Goal: Book appointment/travel/reservation

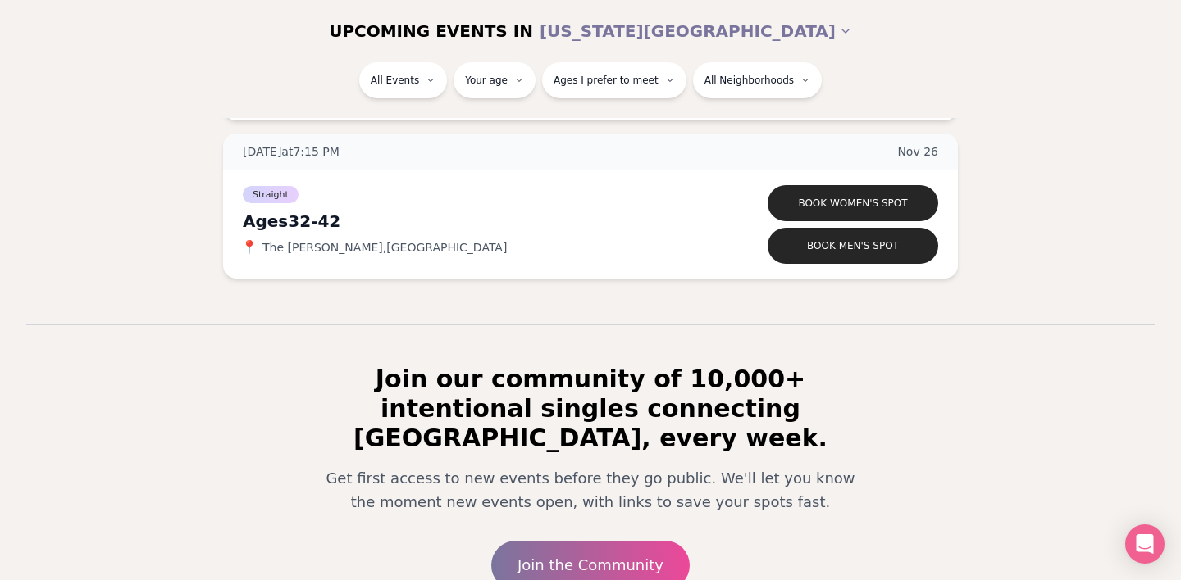
scroll to position [9123, 0]
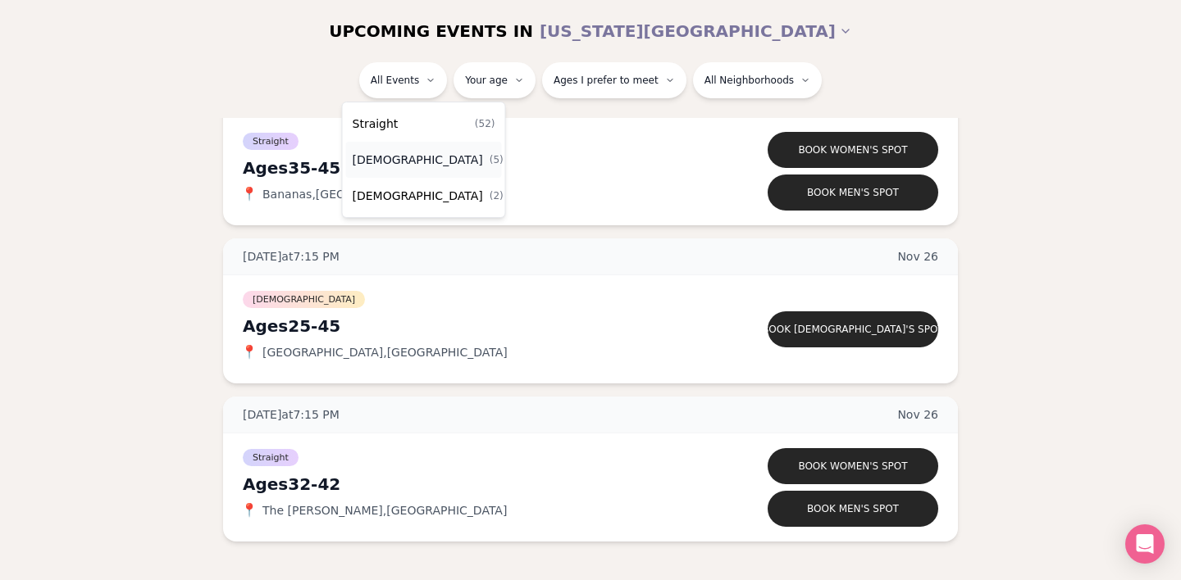
click at [414, 157] on span "[DEMOGRAPHIC_DATA]" at bounding box center [418, 160] width 130 height 16
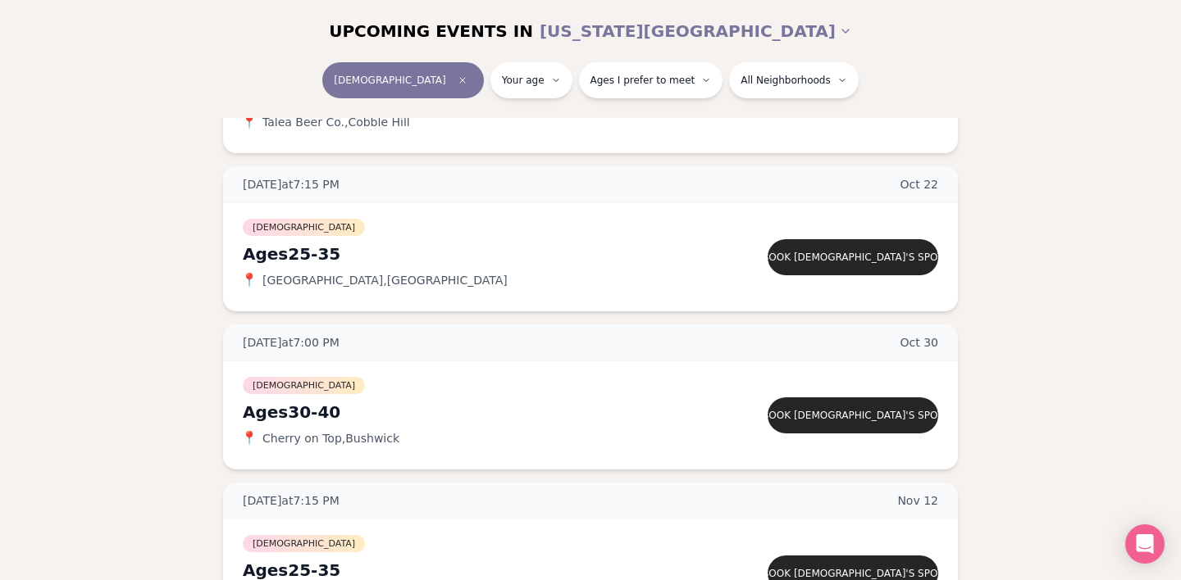
scroll to position [159, 0]
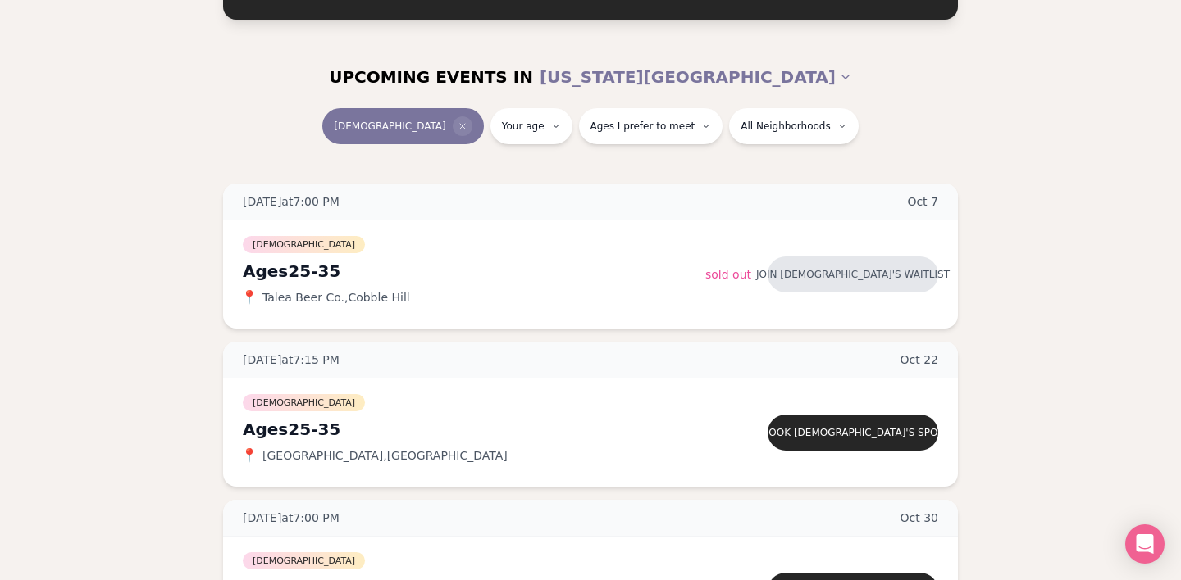
click at [453, 128] on span "Clear event type filter" at bounding box center [463, 126] width 20 height 20
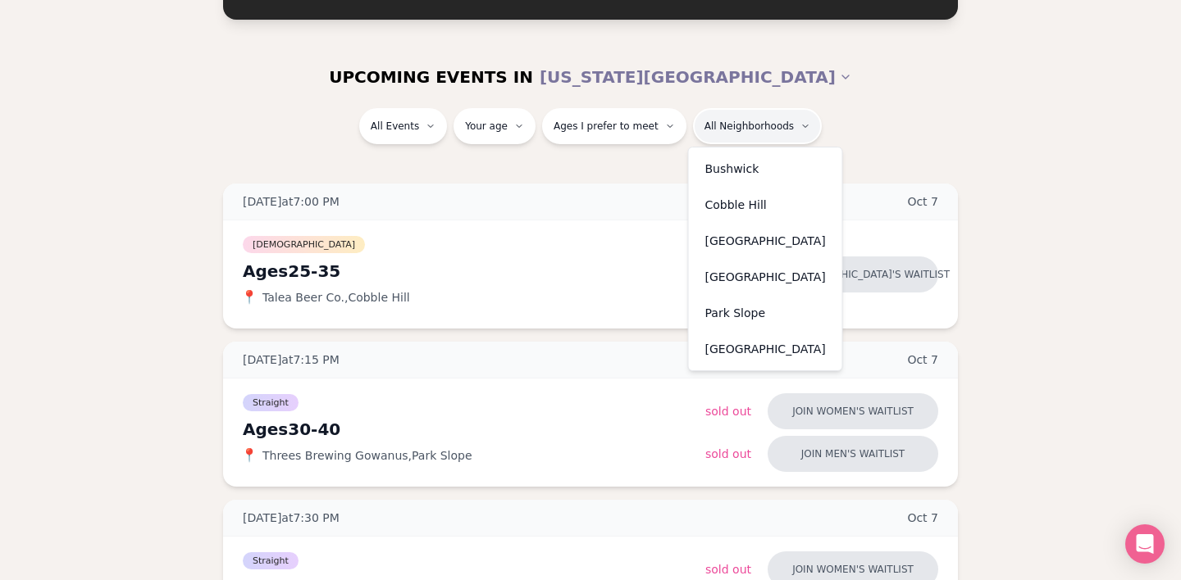
click at [761, 274] on div "[GEOGRAPHIC_DATA]" at bounding box center [765, 277] width 147 height 36
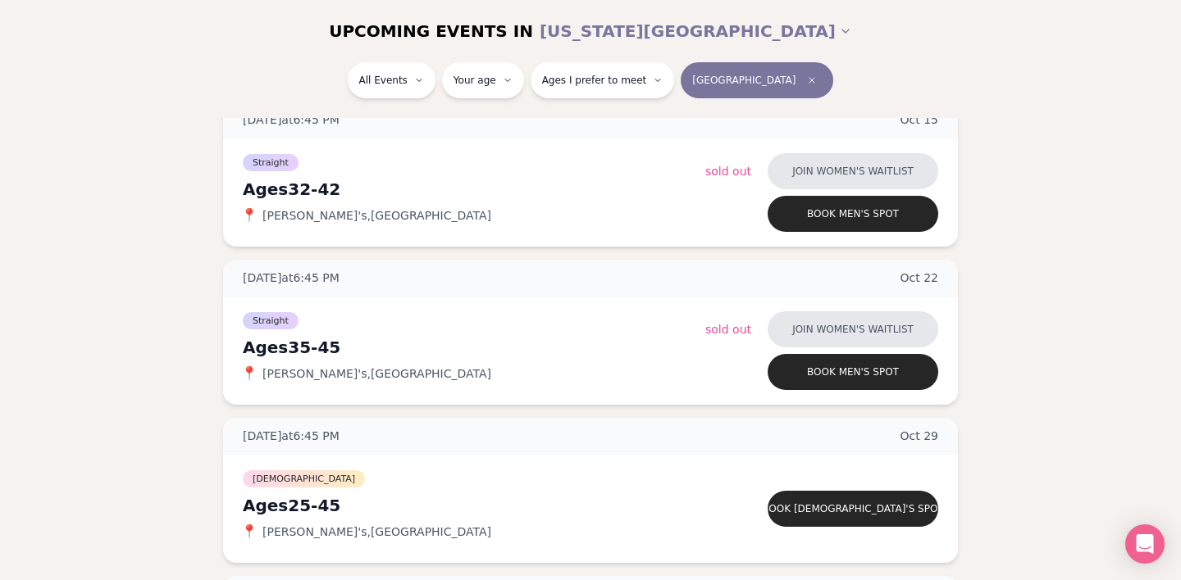
scroll to position [580, 0]
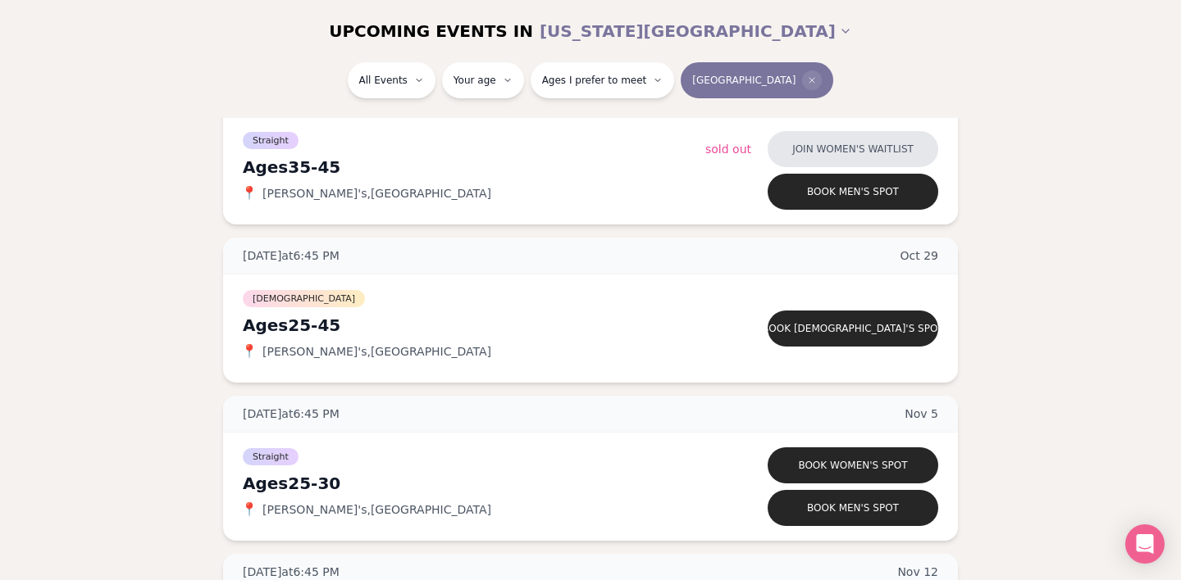
click at [807, 77] on icon "Clear borough filter" at bounding box center [812, 80] width 10 height 10
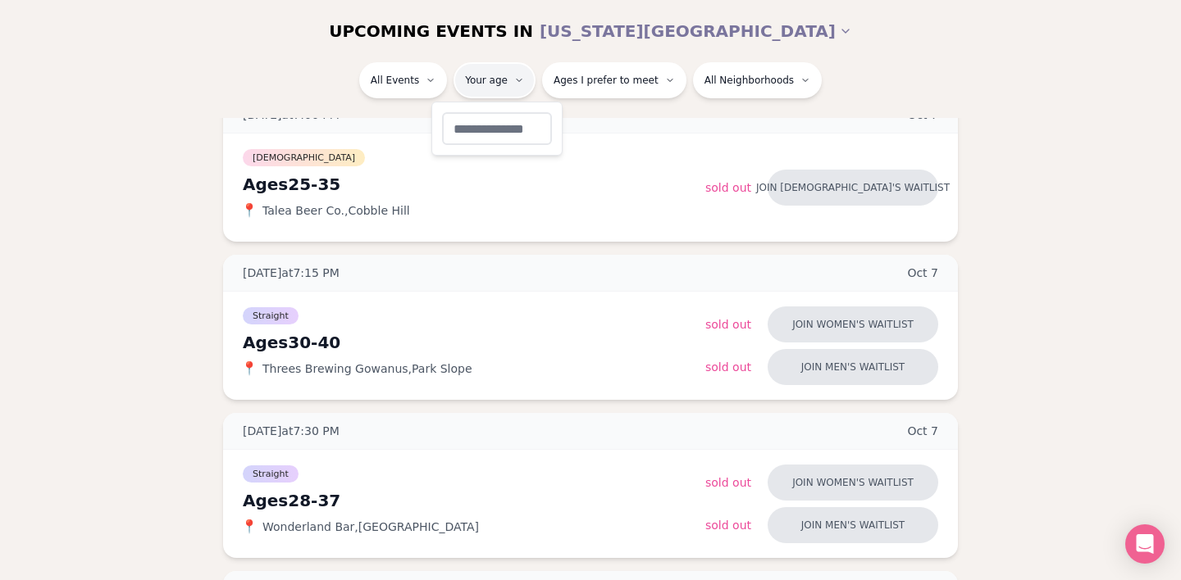
type input "**"
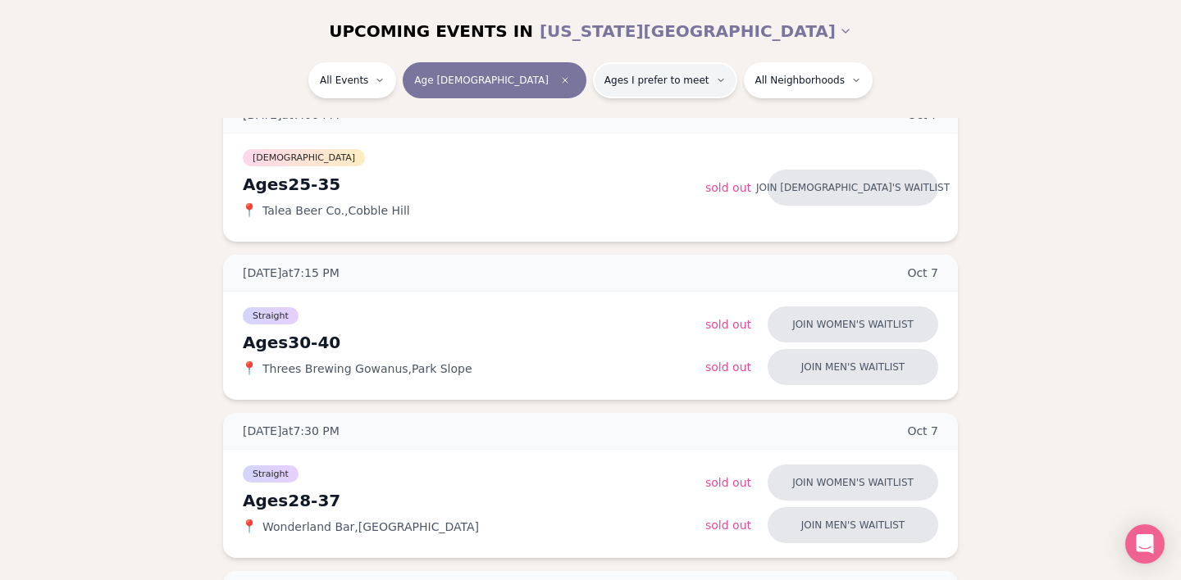
click at [607, 74] on span "Ages I prefer to meet" at bounding box center [656, 80] width 105 height 13
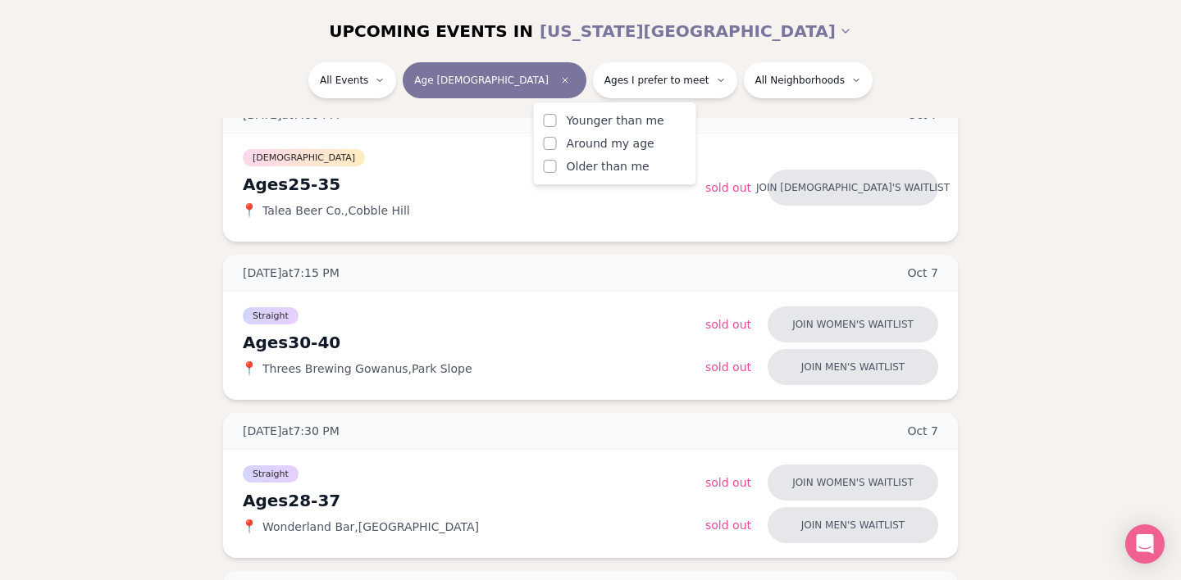
click at [600, 145] on span "Around my age" at bounding box center [610, 143] width 88 height 16
click at [557, 145] on button "Around my age" at bounding box center [550, 143] width 13 height 13
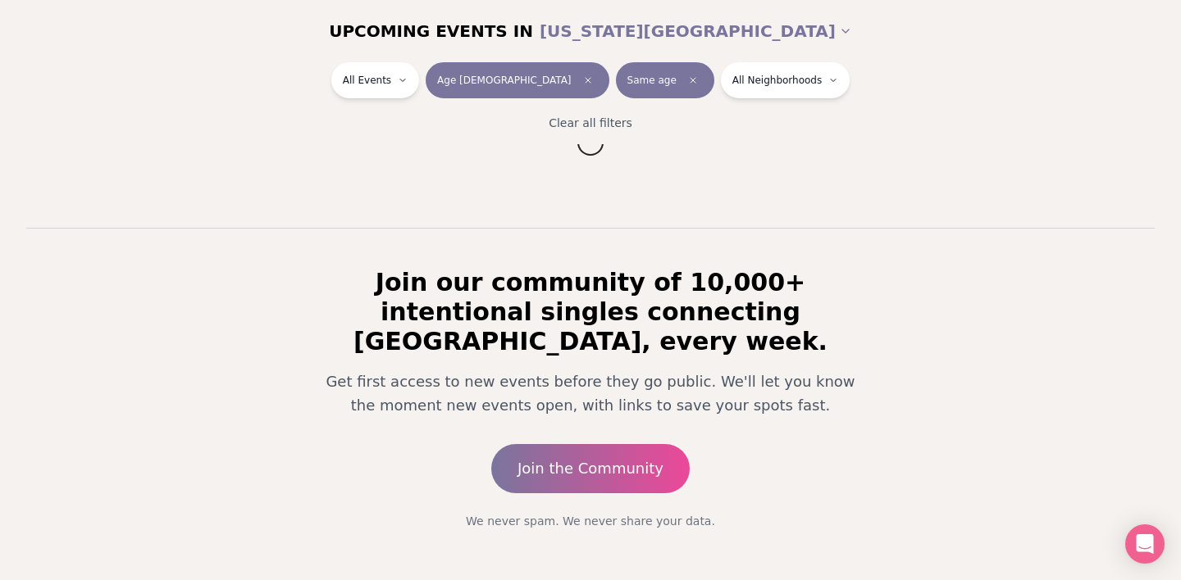
click at [1007, 116] on div "All Events Age [DEMOGRAPHIC_DATA] Same age All Neighborhoods Clear all filters" at bounding box center [590, 103] width 1181 height 82
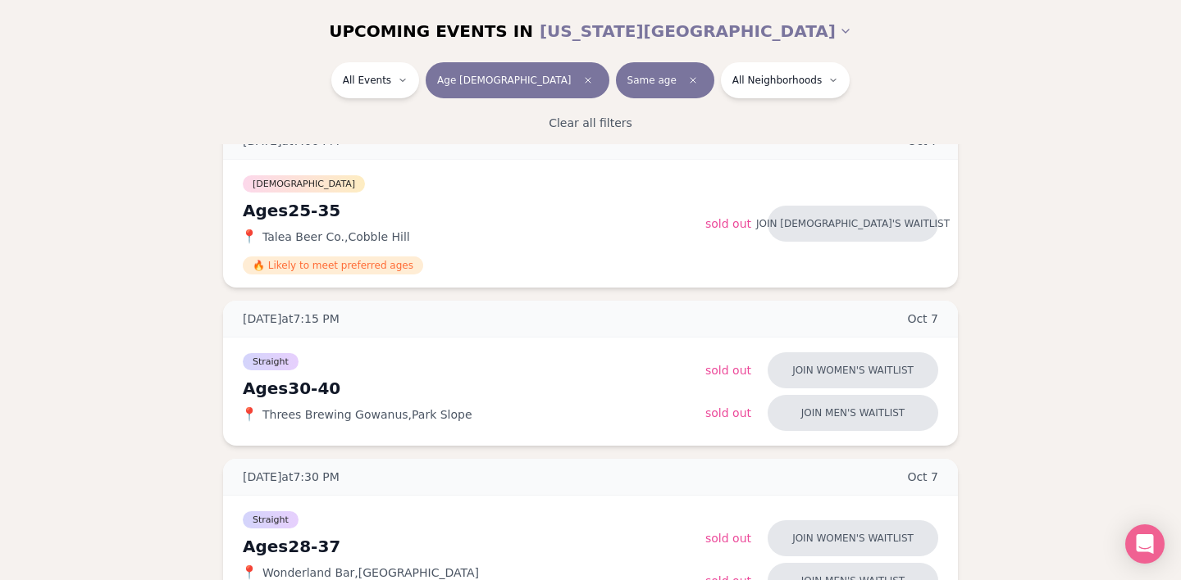
click at [617, 88] on button "Same age" at bounding box center [665, 80] width 98 height 36
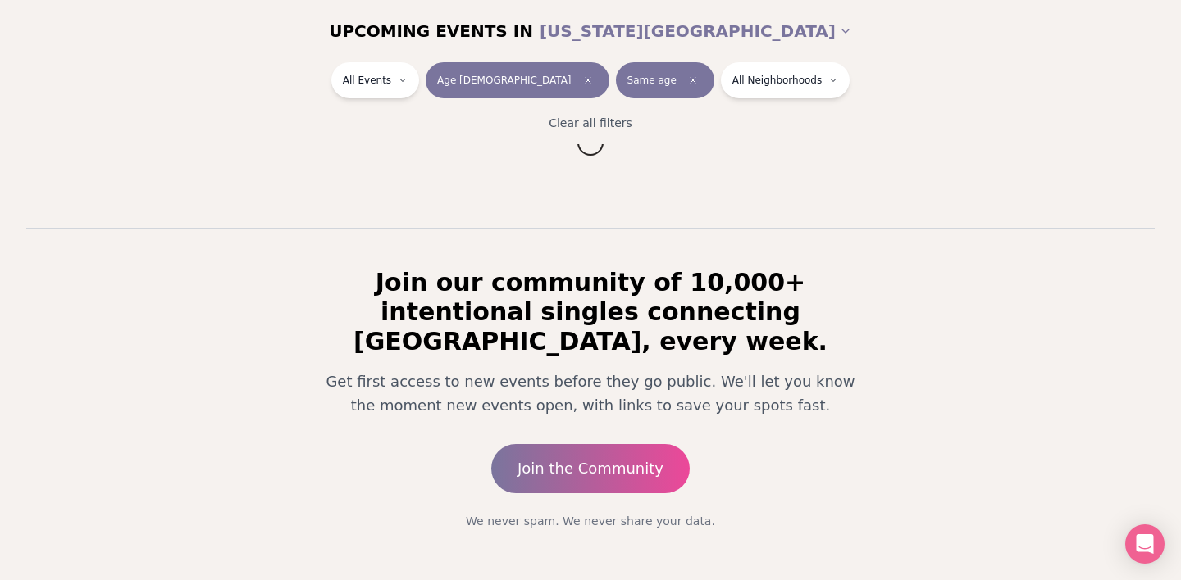
click at [938, 65] on div "All Events Age [DEMOGRAPHIC_DATA] Same age All Neighborhoods" at bounding box center [590, 83] width 918 height 43
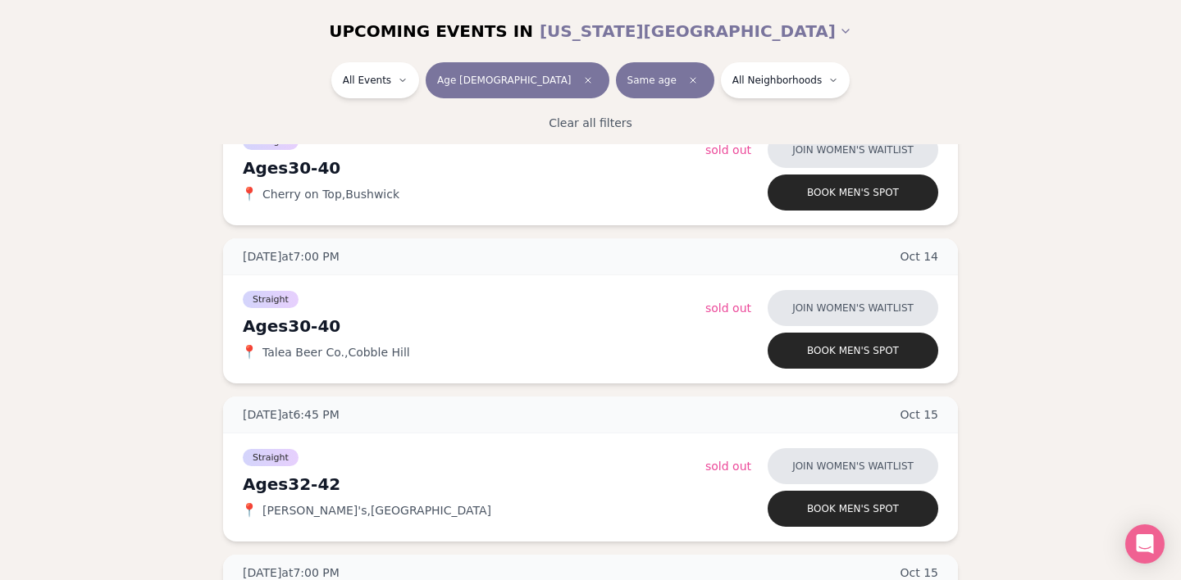
scroll to position [1723, 0]
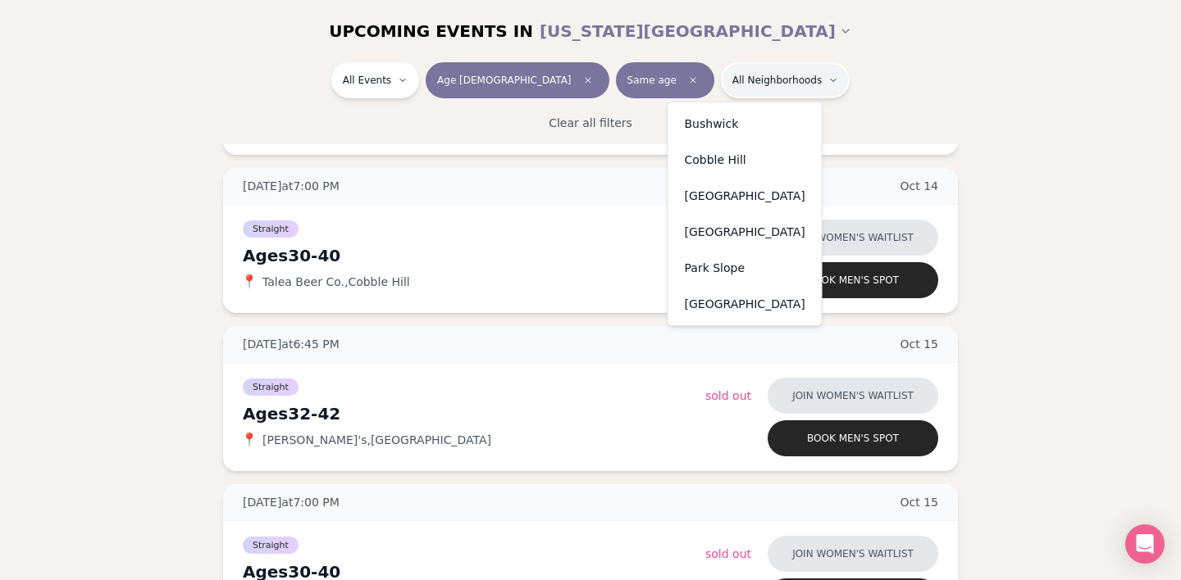
click at [721, 205] on div "[GEOGRAPHIC_DATA]" at bounding box center [744, 196] width 147 height 36
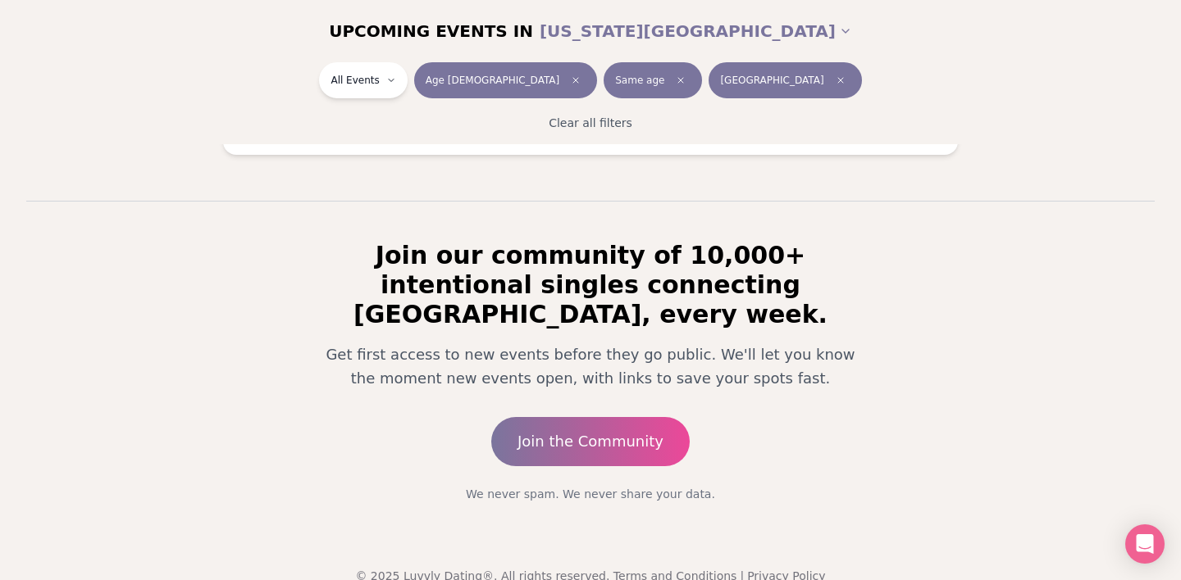
scroll to position [1703, 0]
